Goal: Book appointment/travel/reservation

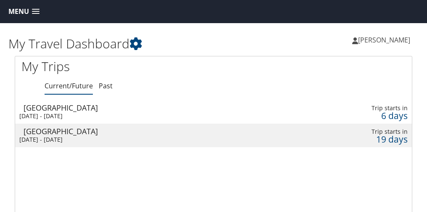
click at [38, 14] on span at bounding box center [36, 12] width 8 height 6
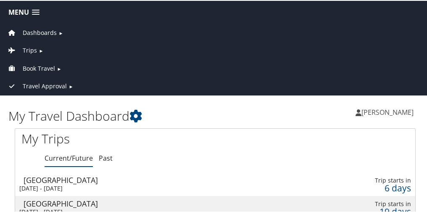
click at [47, 67] on span "Book Travel" at bounding box center [39, 67] width 32 height 9
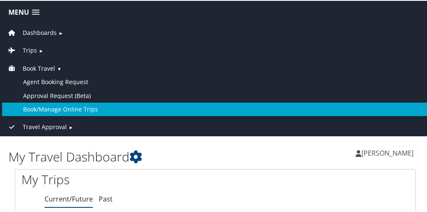
click at [64, 108] on link "Book/Manage Online Trips" at bounding box center [215, 108] width 426 height 13
click at [88, 109] on link "Book/Manage Online Trips" at bounding box center [215, 108] width 426 height 13
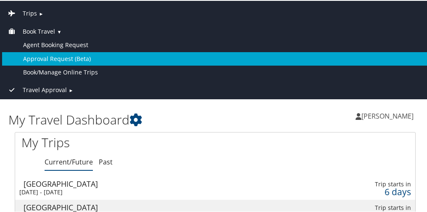
scroll to position [22, 0]
